Goal: Check status: Check status

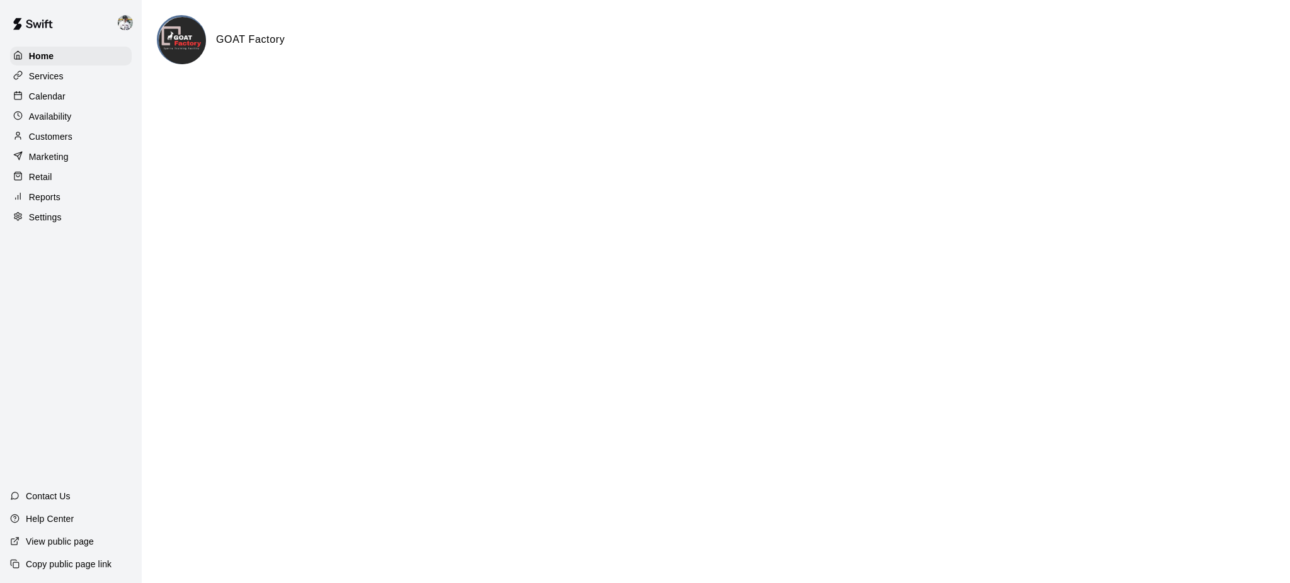
click at [57, 101] on p "Calendar" at bounding box center [47, 96] width 37 height 13
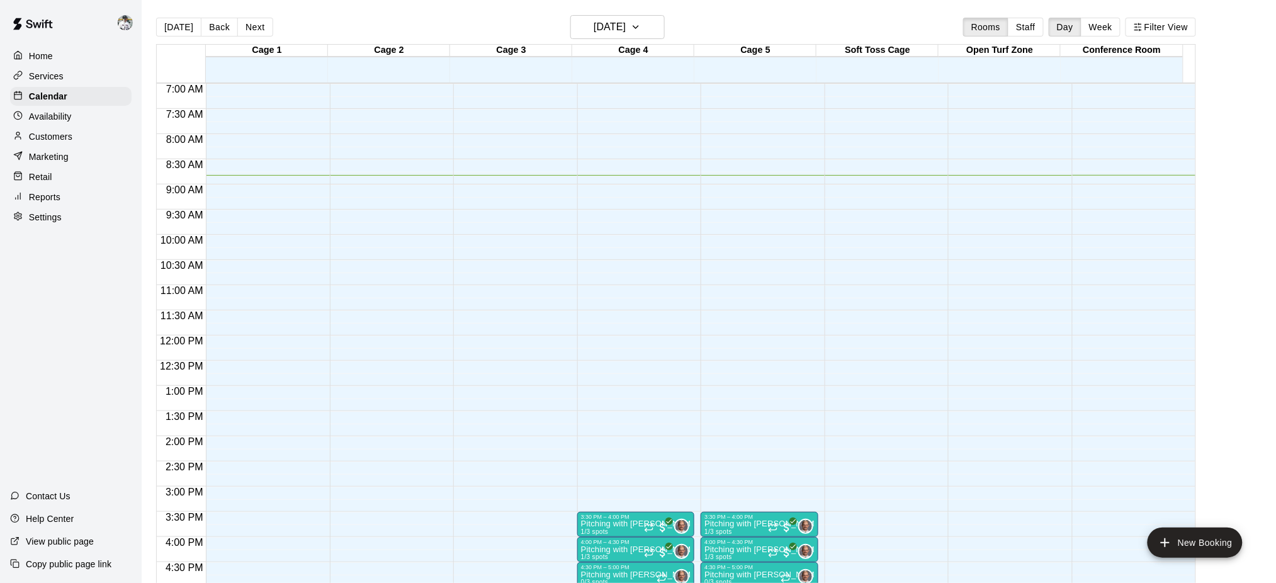
scroll to position [339, 0]
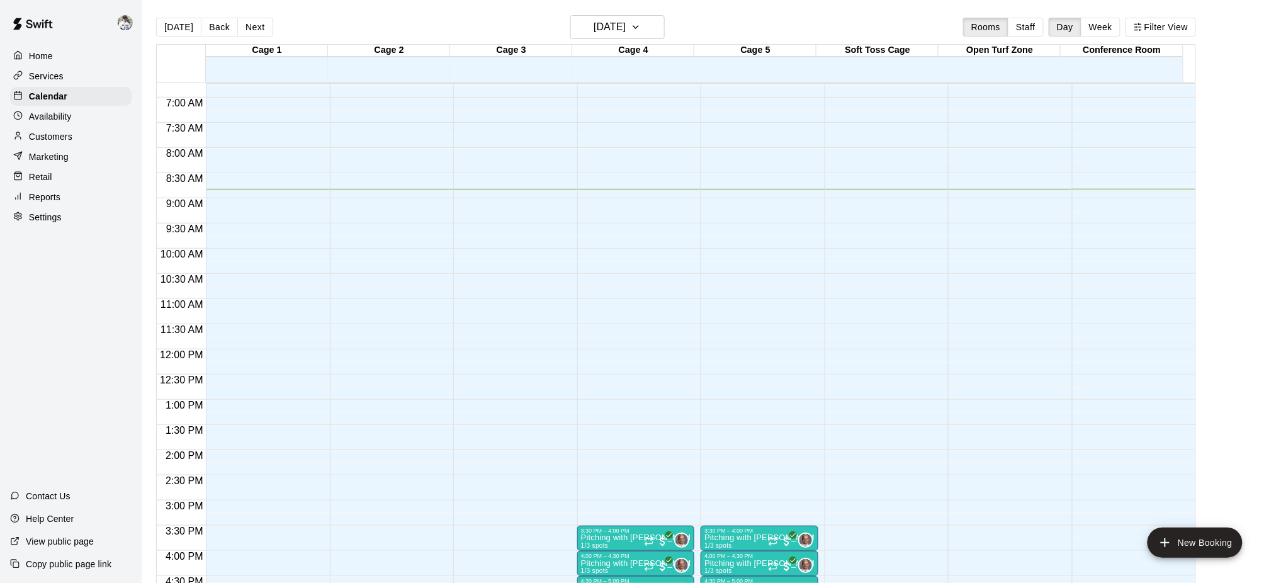
click at [244, 27] on button "Next" at bounding box center [254, 27] width 35 height 19
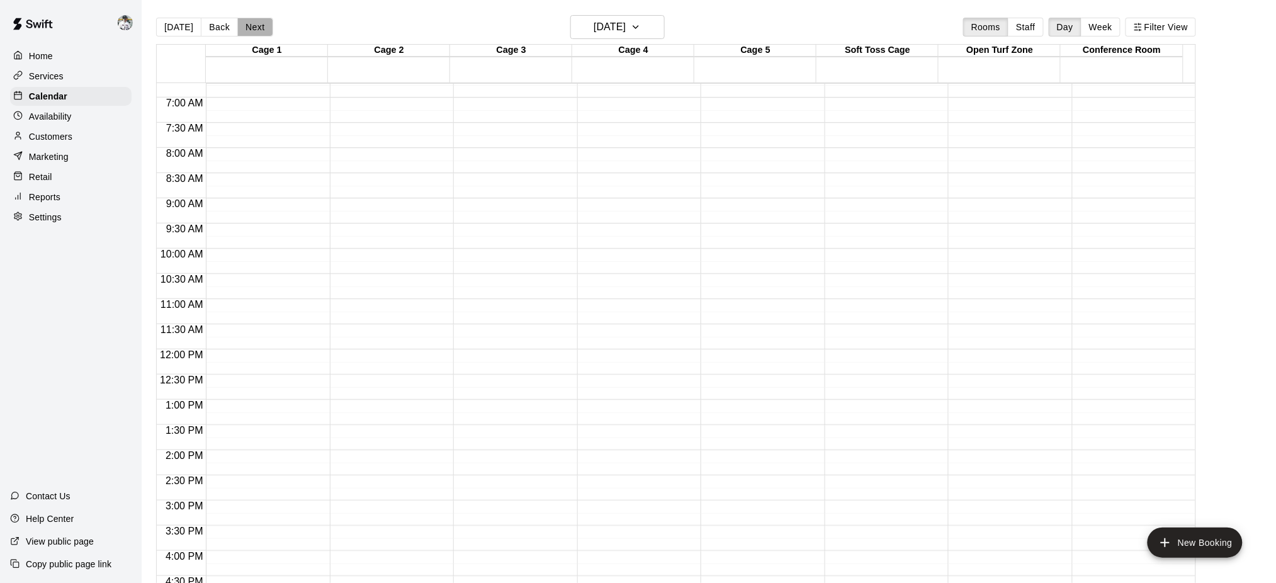
click at [244, 27] on button "Next" at bounding box center [254, 27] width 35 height 19
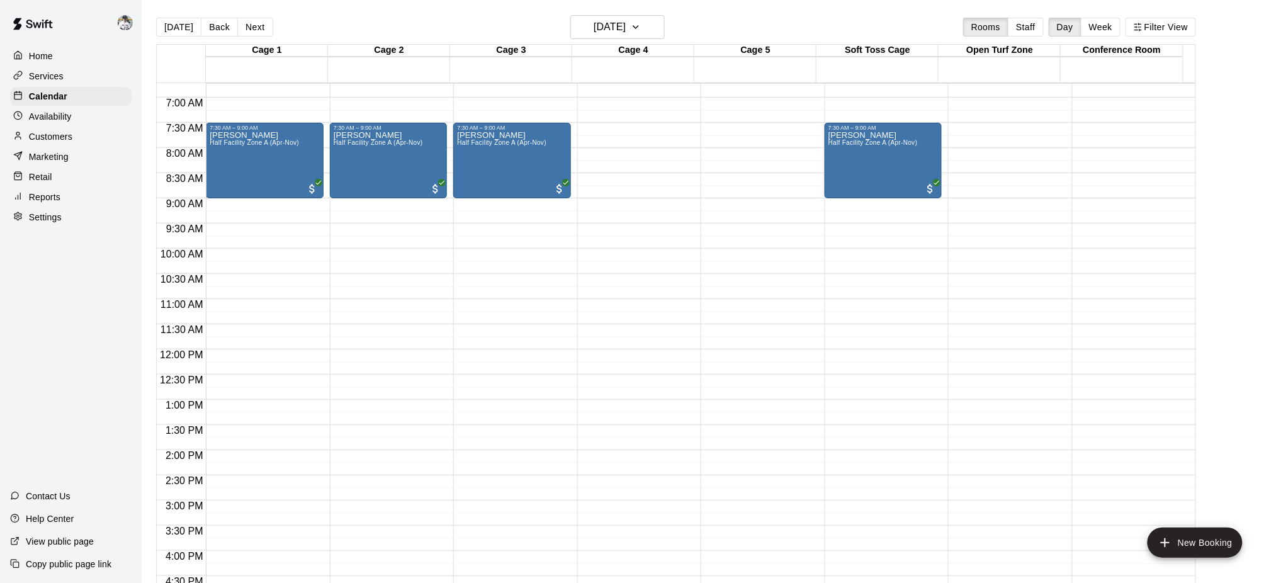
click at [244, 27] on button "Next" at bounding box center [254, 27] width 35 height 19
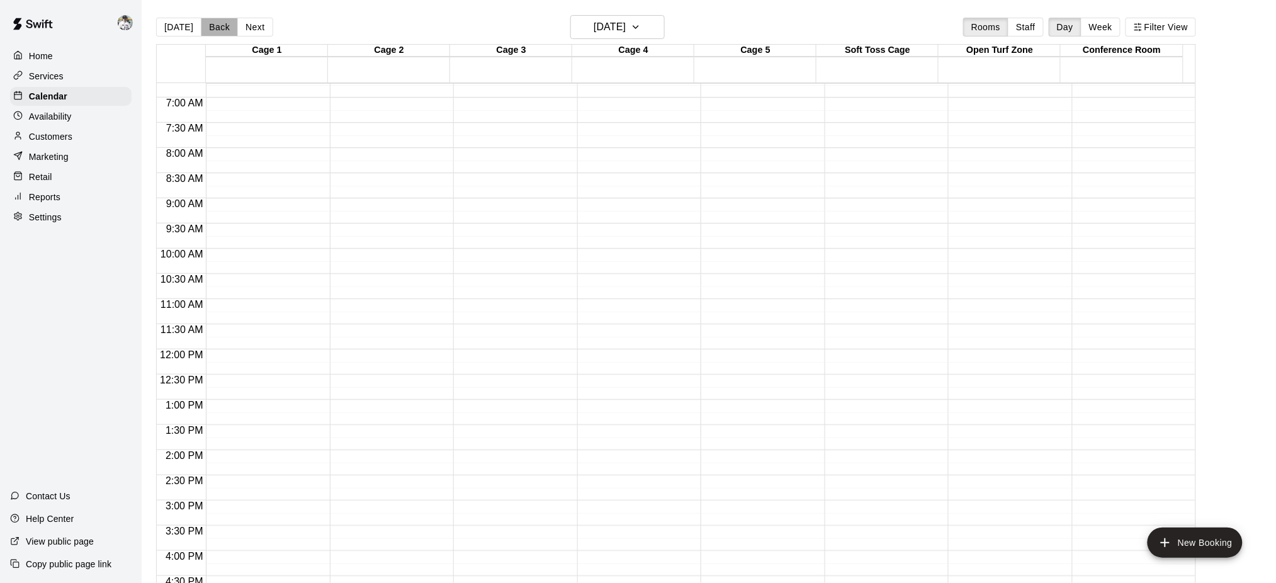
click at [215, 21] on button "Back" at bounding box center [219, 27] width 37 height 19
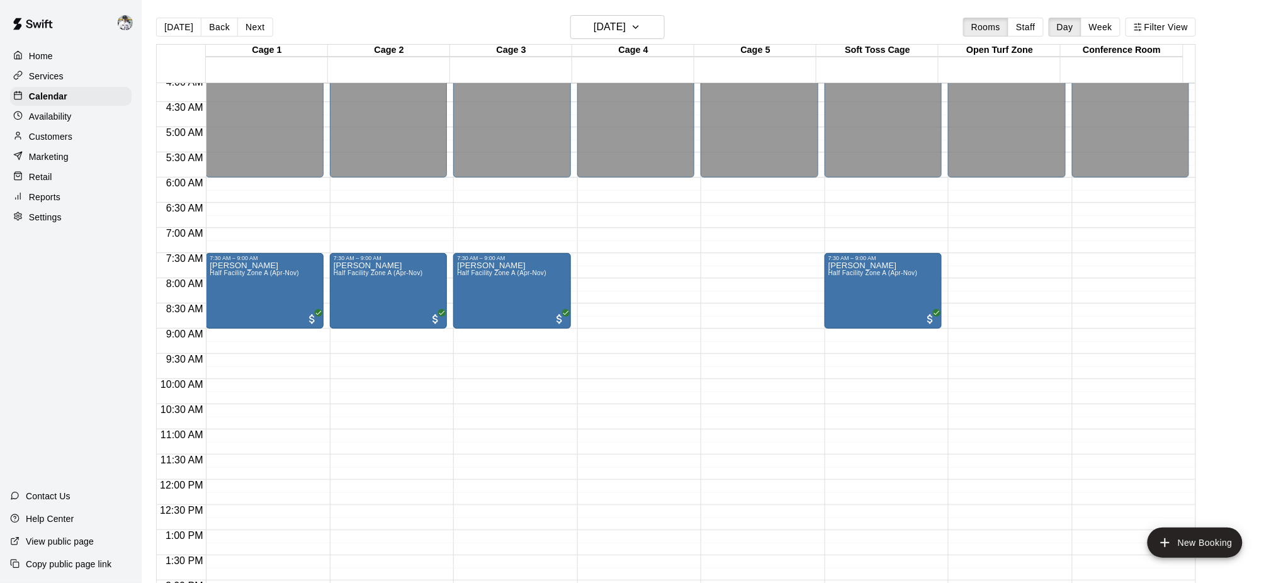
scroll to position [215, 0]
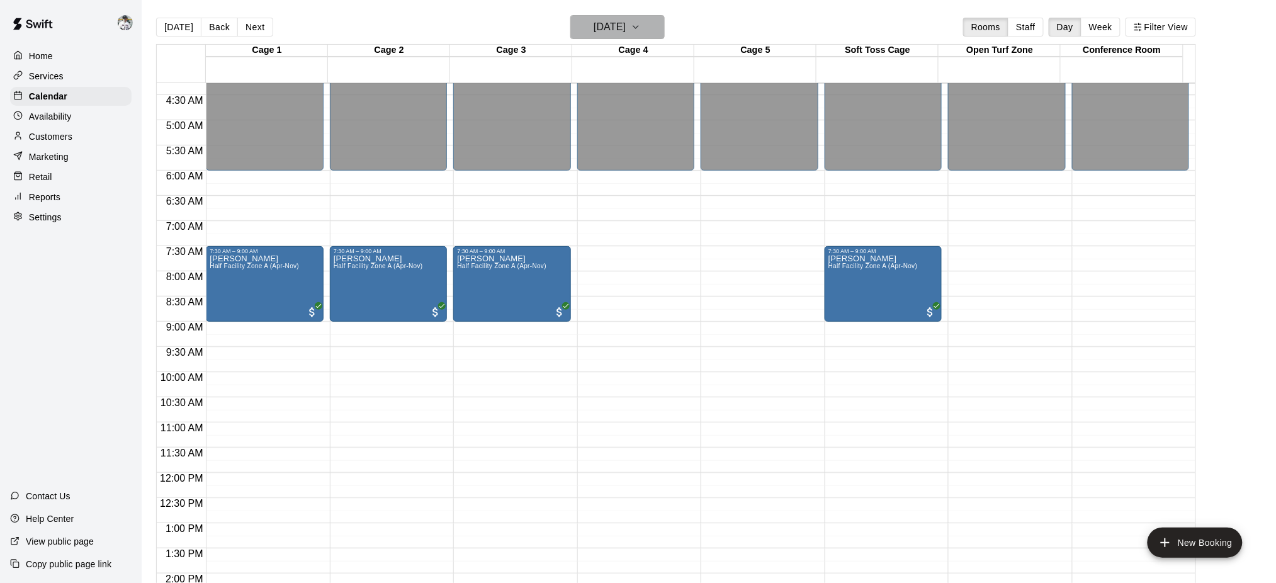
click at [604, 28] on h6 "[DATE]" at bounding box center [610, 27] width 32 height 18
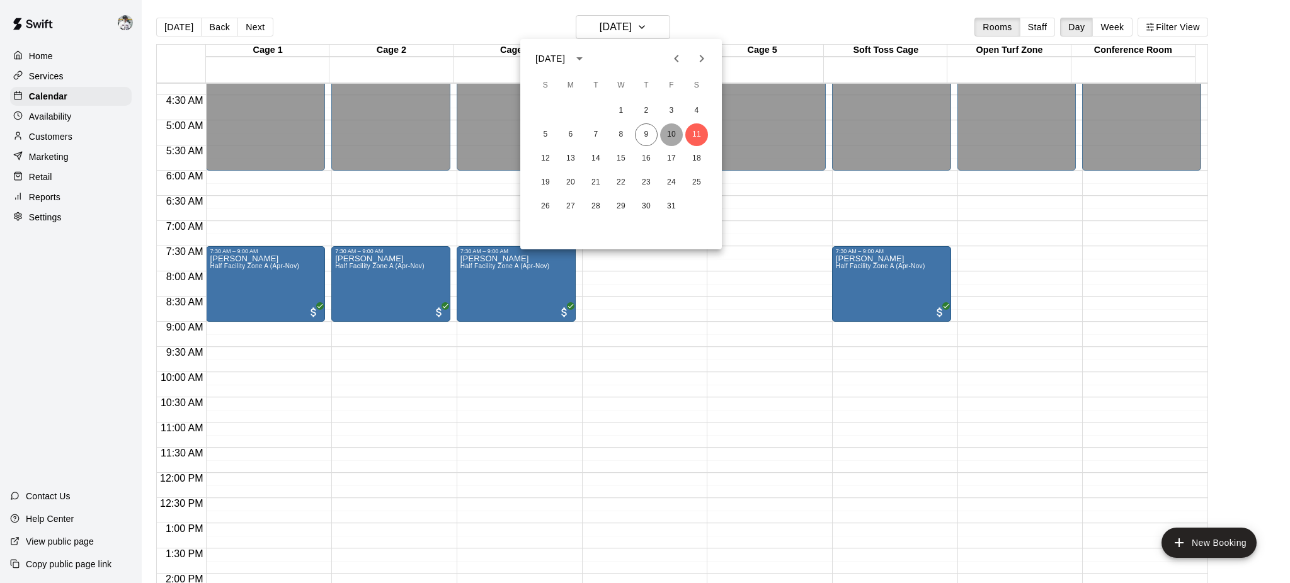
click at [667, 132] on button "10" at bounding box center [671, 134] width 23 height 23
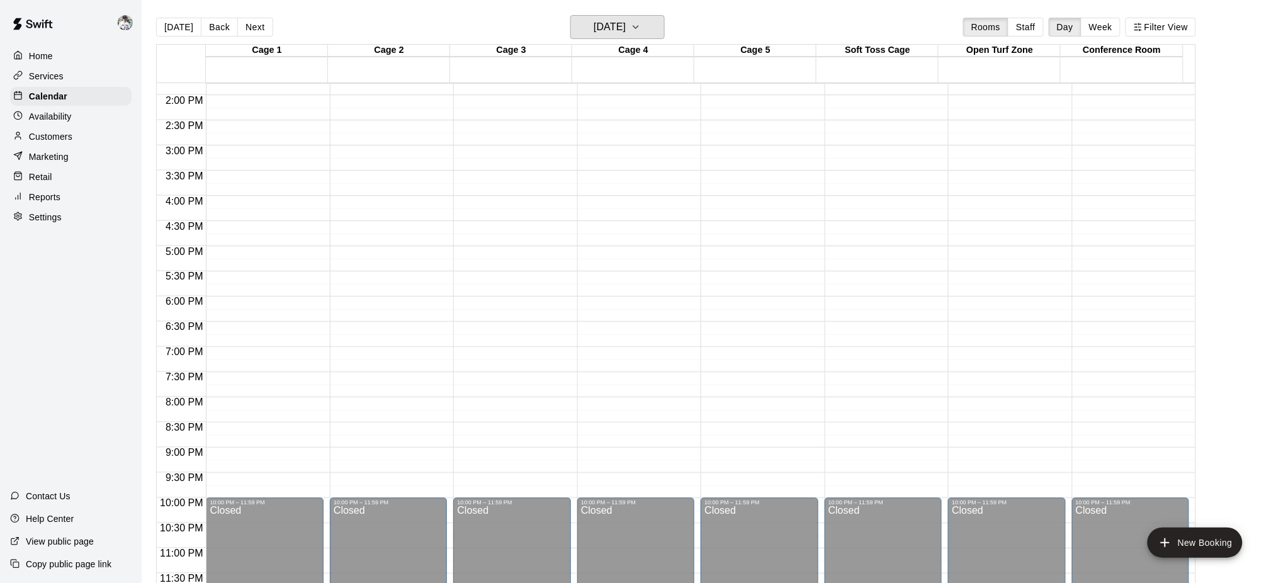
scroll to position [0, 0]
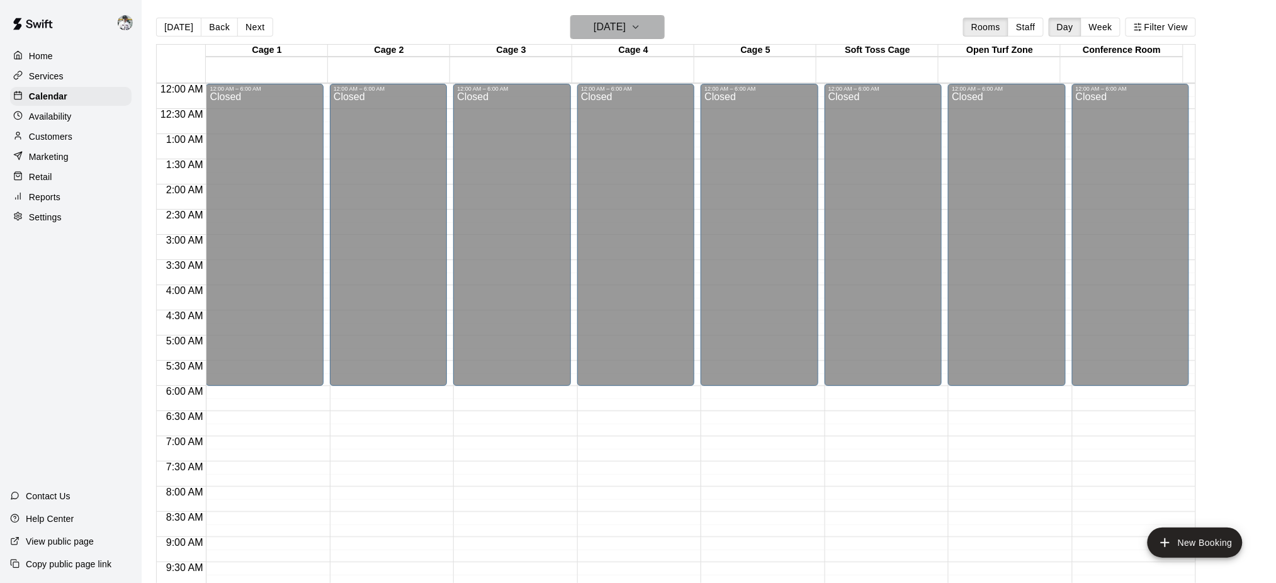
click at [615, 29] on h6 "[DATE]" at bounding box center [610, 27] width 32 height 18
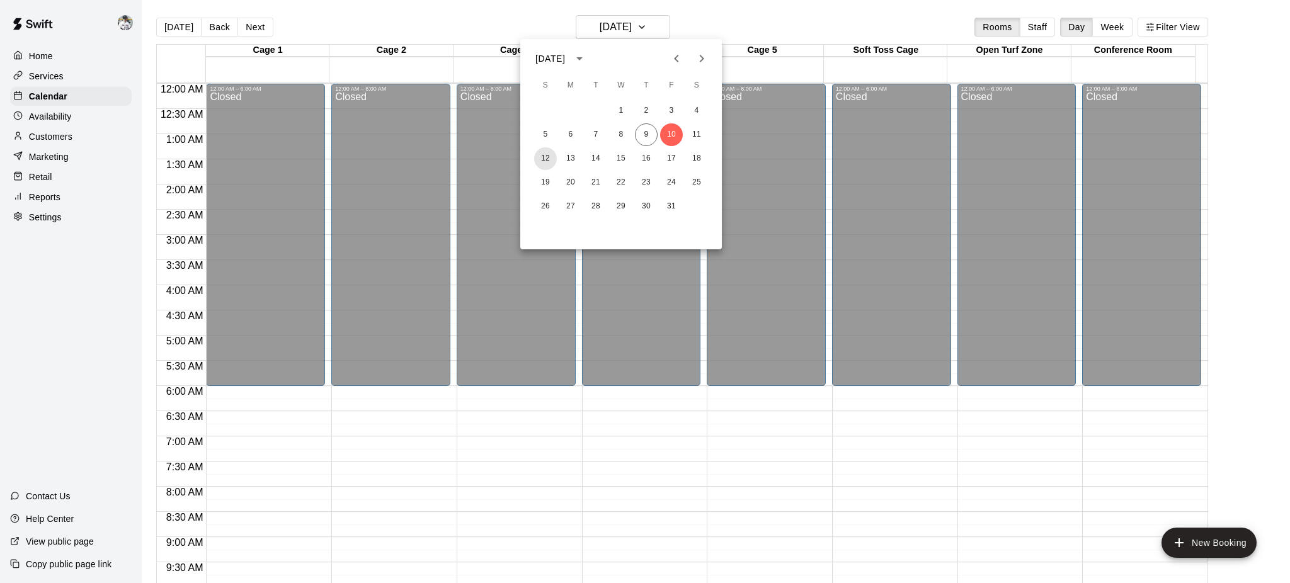
click at [545, 157] on button "12" at bounding box center [545, 158] width 23 height 23
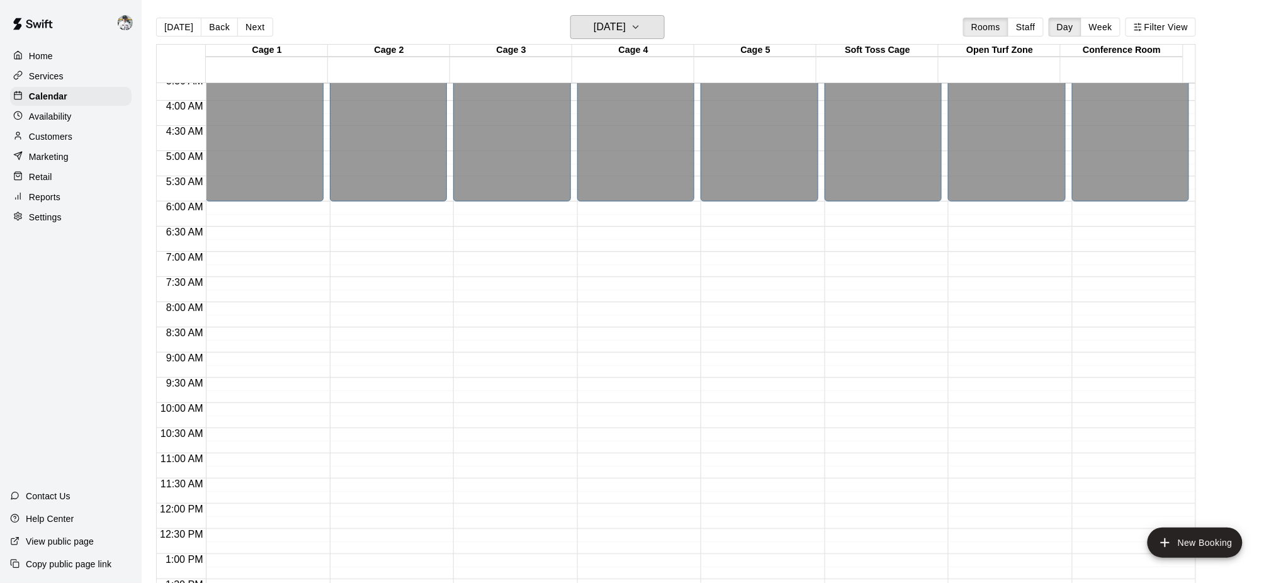
scroll to position [28, 0]
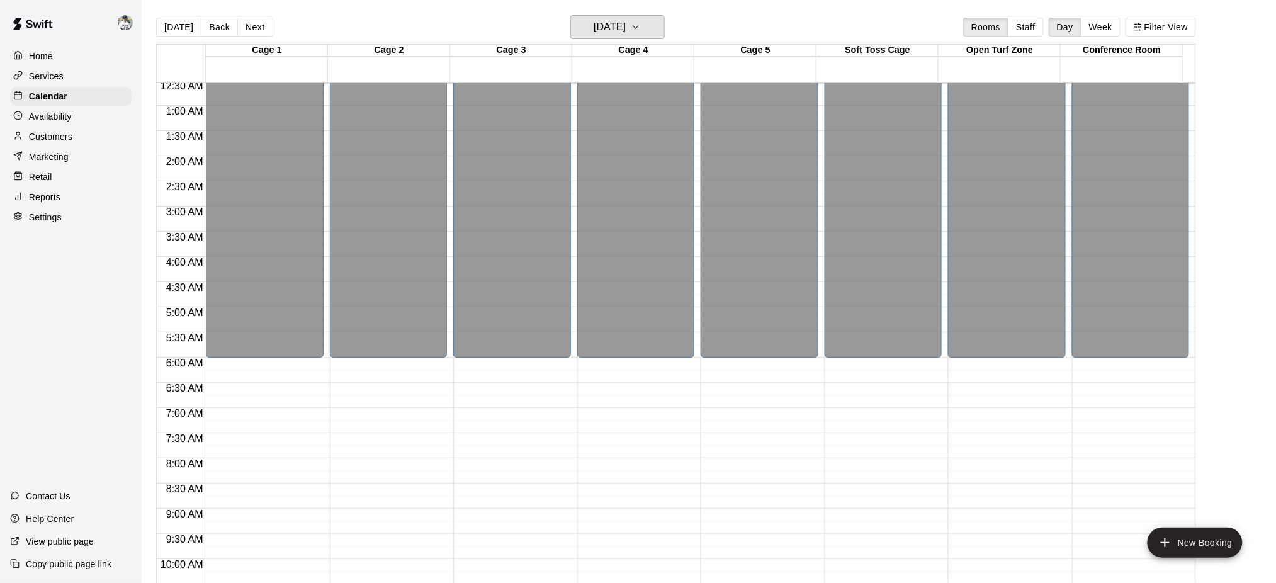
click at [626, 26] on h6 "[DATE]" at bounding box center [610, 27] width 32 height 18
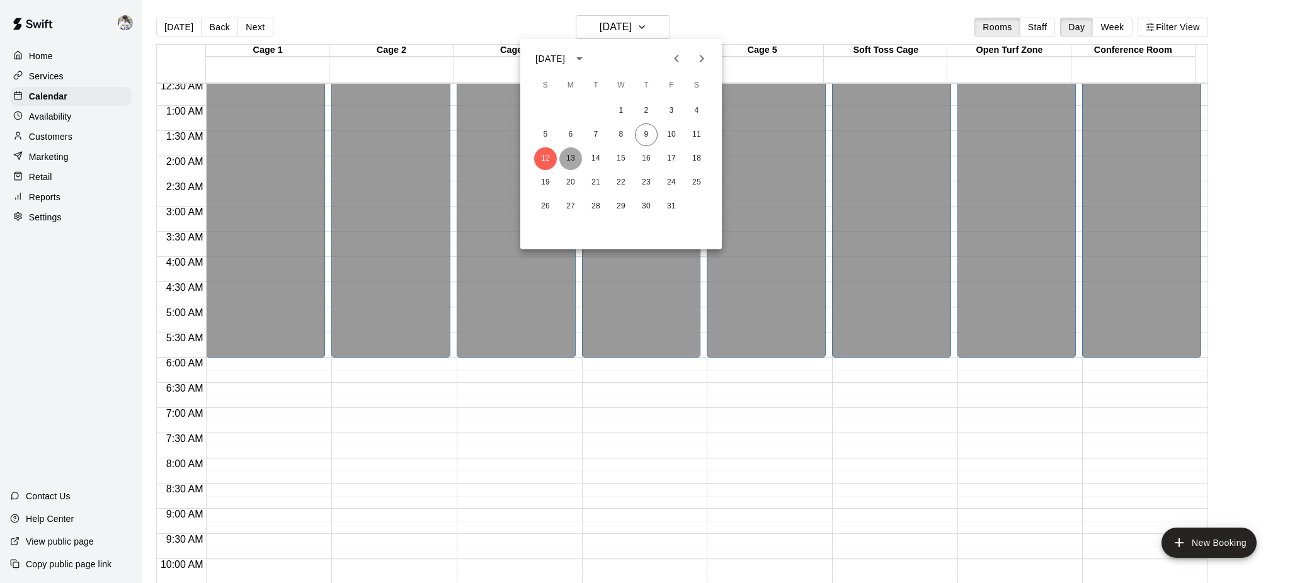
click at [568, 157] on button "13" at bounding box center [570, 158] width 23 height 23
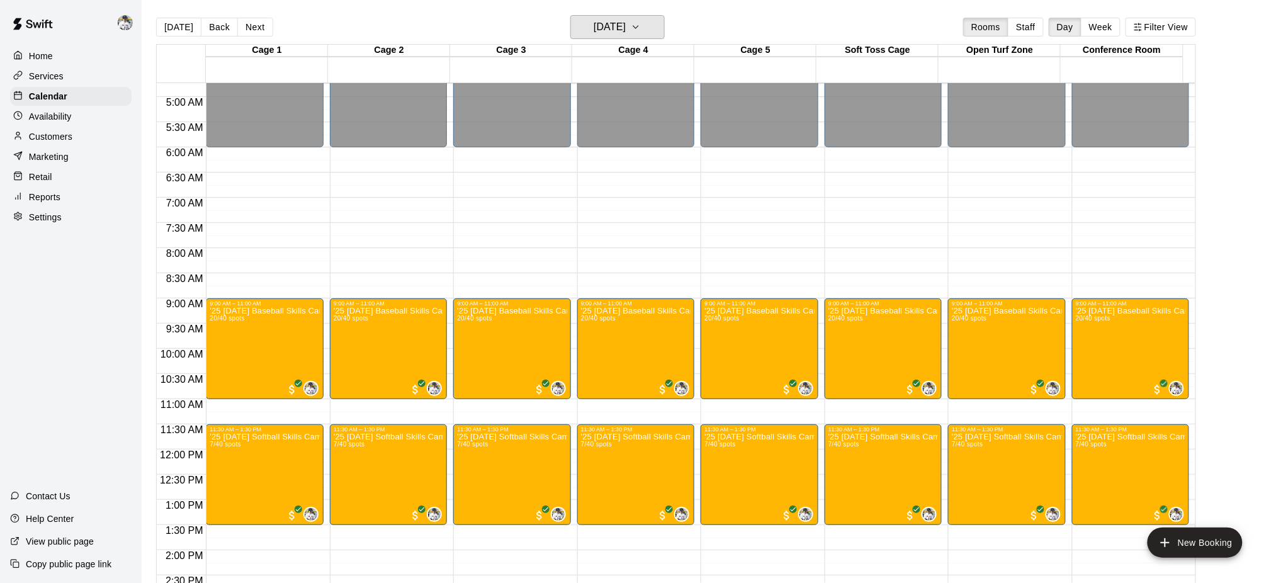
scroll to position [242, 0]
